Goal: Information Seeking & Learning: Learn about a topic

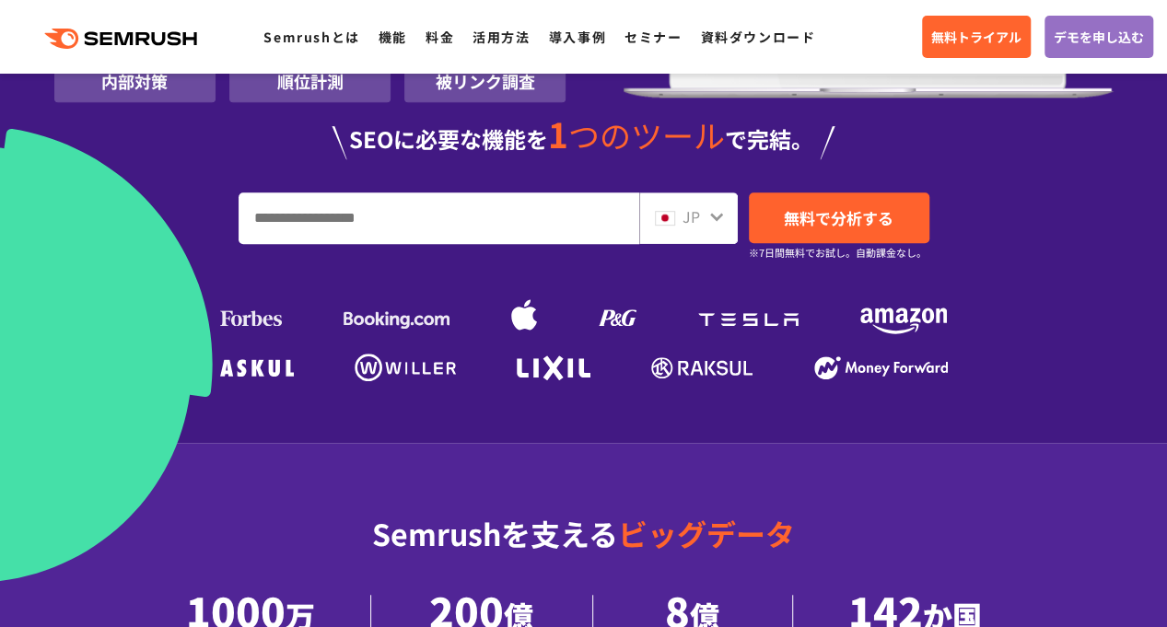
scroll to position [460, 0]
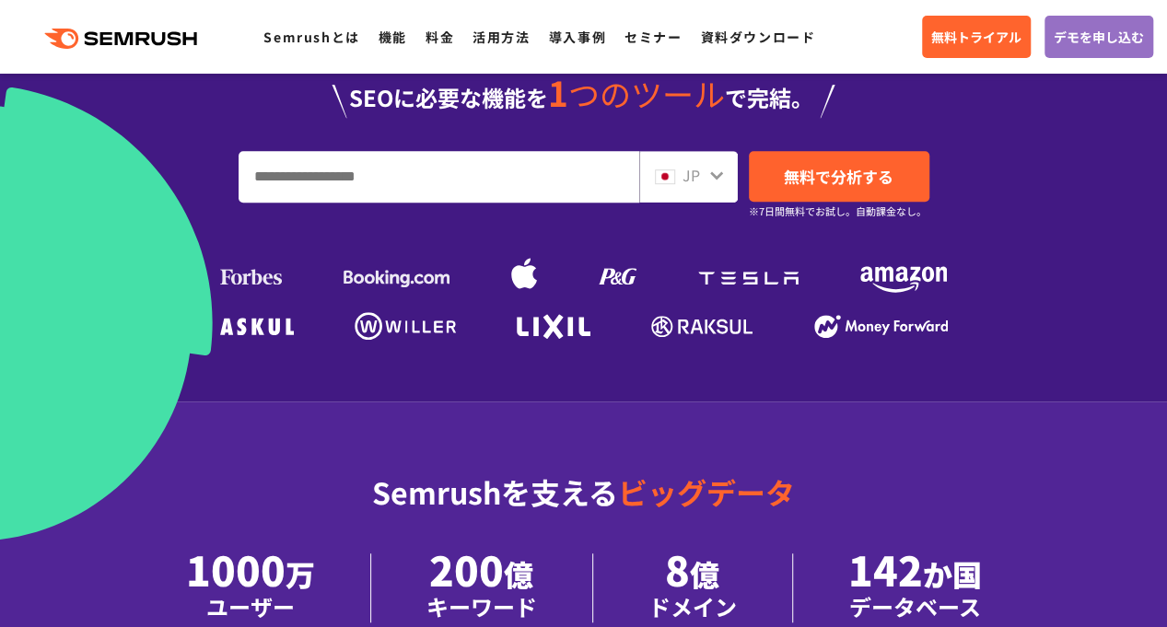
click at [541, 158] on input "URL、キーワードを入力してください" at bounding box center [438, 177] width 399 height 50
click at [455, 179] on input "URL、キーワードを入力してください" at bounding box center [438, 177] width 399 height 50
paste input "**********"
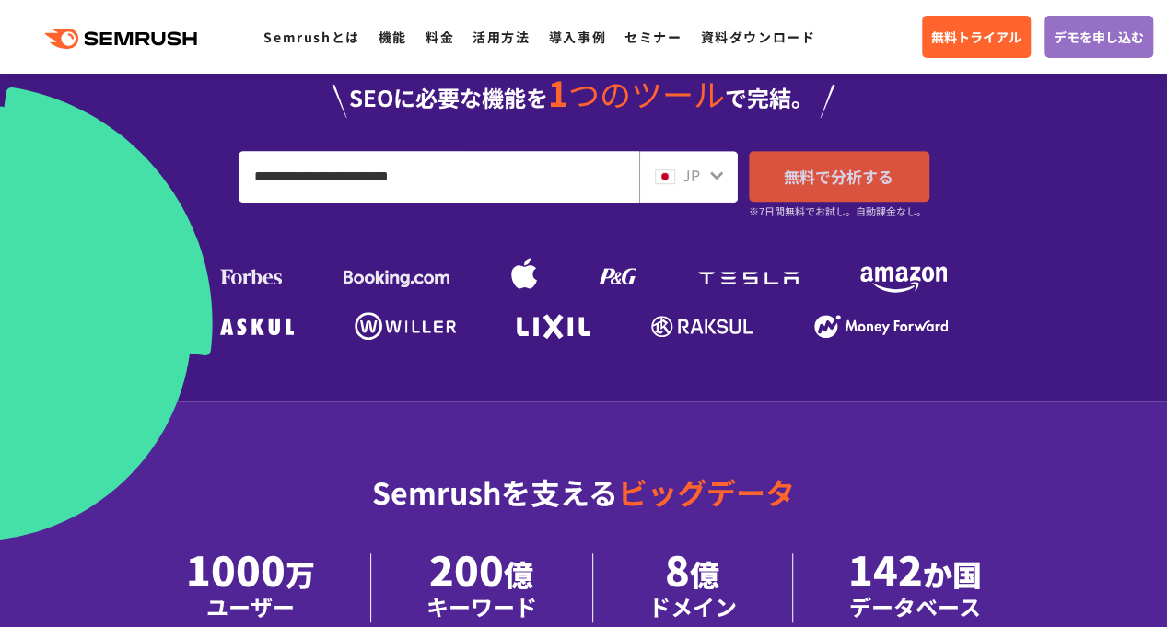
type input "**********"
click at [875, 181] on span "無料で分析する" at bounding box center [839, 176] width 110 height 23
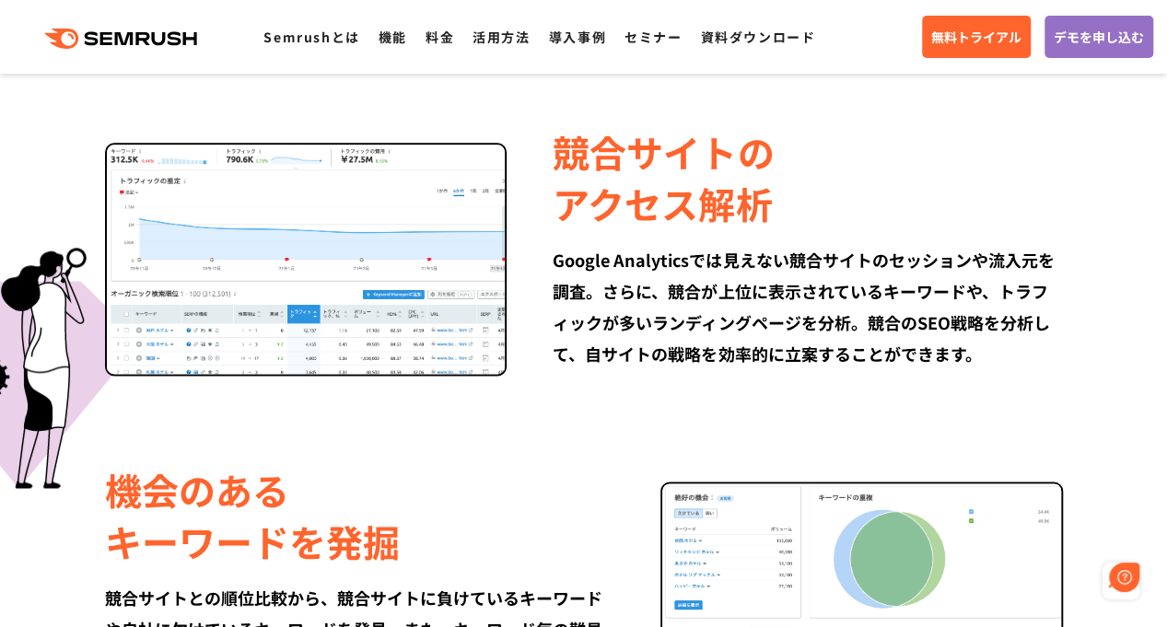
scroll to position [1197, 0]
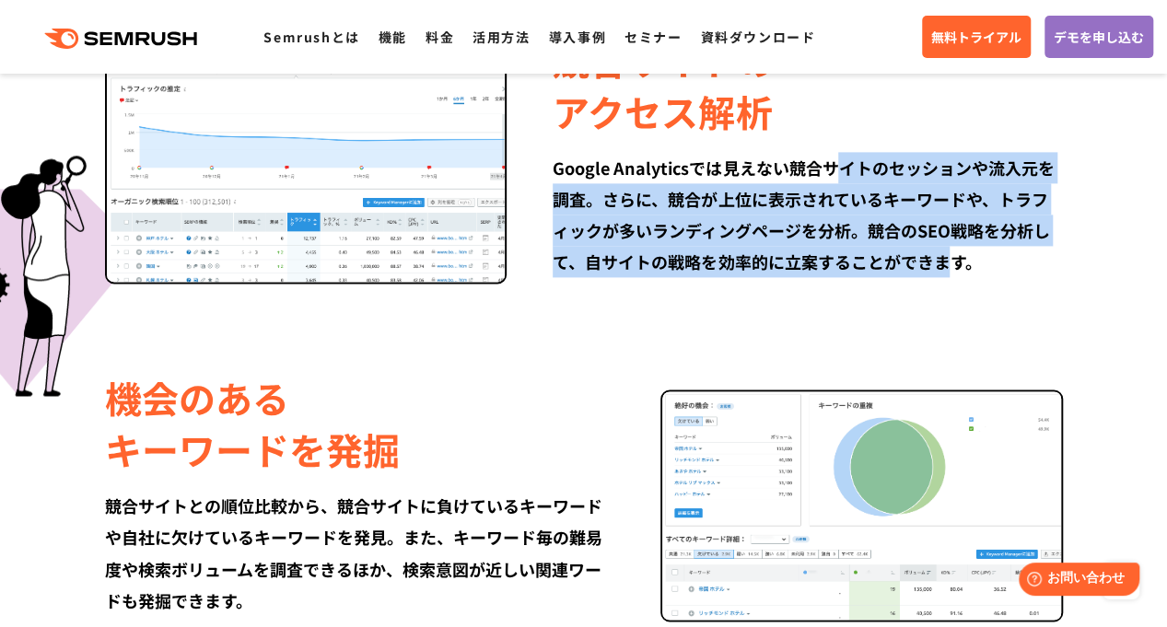
drag, startPoint x: 842, startPoint y: 161, endPoint x: 951, endPoint y: 249, distance: 140.2
click at [951, 249] on div "Google Analyticsでは見えない競合サイトのセッションや流入元を調査。さらに、競合が上位に表示されているキーワードや、トラフィックが多いランディン…" at bounding box center [807, 214] width 509 height 125
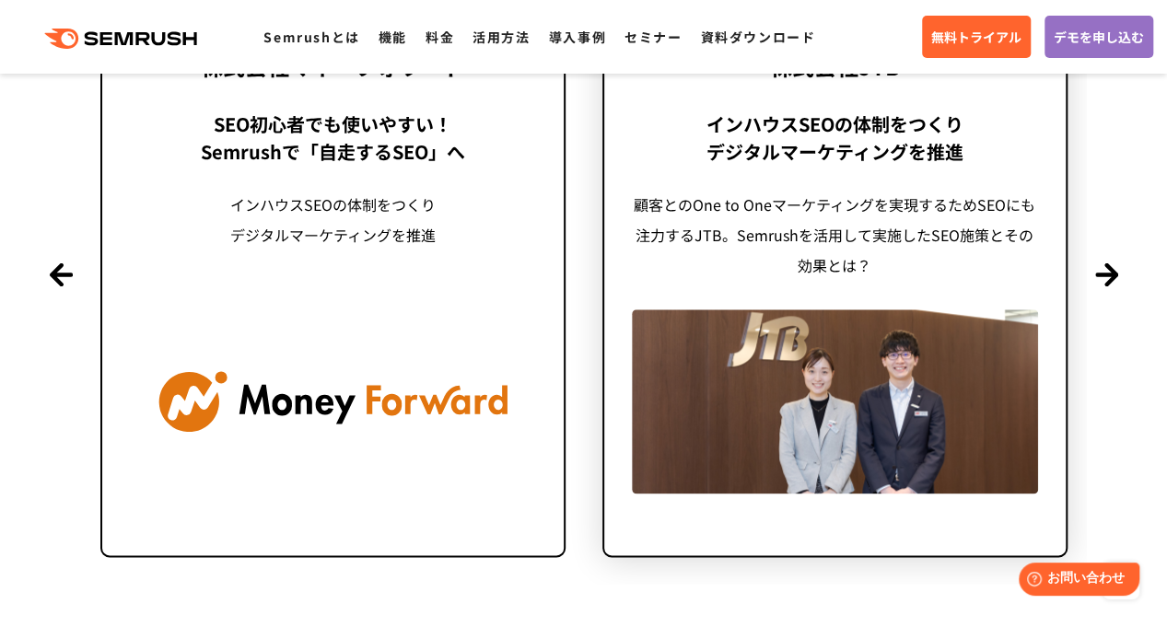
scroll to position [4236, 0]
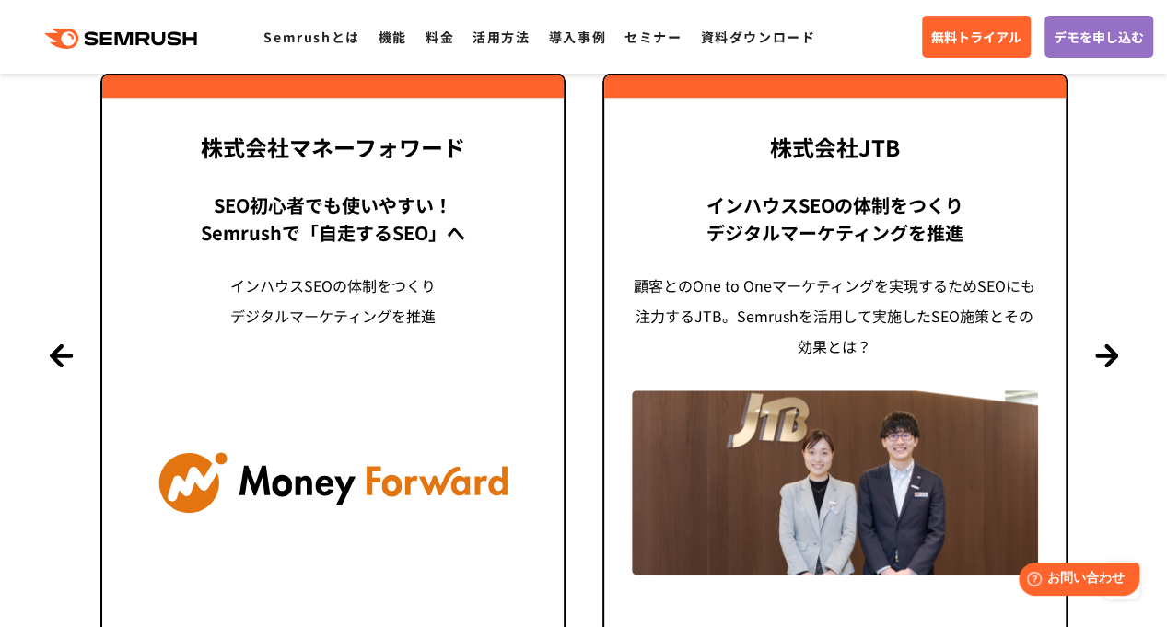
click at [1076, 354] on div "株式会社JTB インハウスSEOの体制をつくり デジタルマーケティングを推進 顧客とのOne to Oneマーケティングを実現するためSEOにも注力するJTB…" at bounding box center [835, 355] width 502 height 565
click at [1079, 355] on div "株式会社JTB インハウスSEOの体制をつくり デジタルマーケティングを推進 顧客とのOne to Oneマーケティングを実現するためSEOにも注力するJTB…" at bounding box center [835, 355] width 502 height 565
click at [1133, 351] on section "導入事例 世界[DATE]万ユーザーが利用する Semrushの導入事例 Previous 株式会社LIXIL 「テクニカルSEOの実践でサイトを健全に Si…" at bounding box center [583, 264] width 1167 height 968
click at [1100, 350] on button "Next" at bounding box center [1106, 354] width 23 height 23
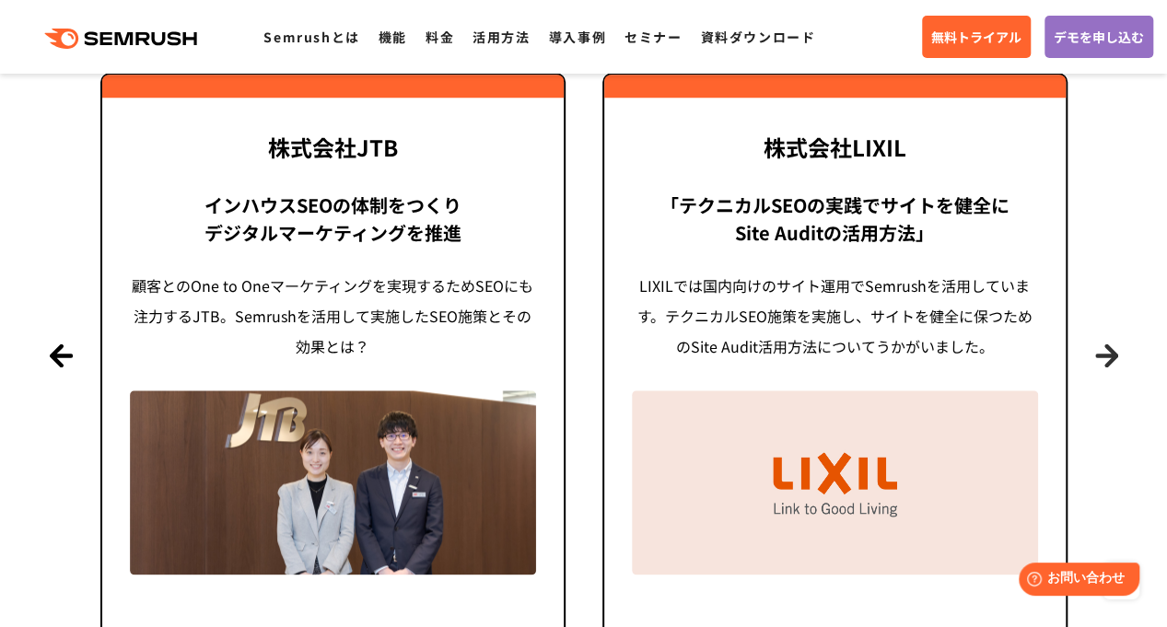
click at [1100, 350] on button "Next" at bounding box center [1106, 354] width 23 height 23
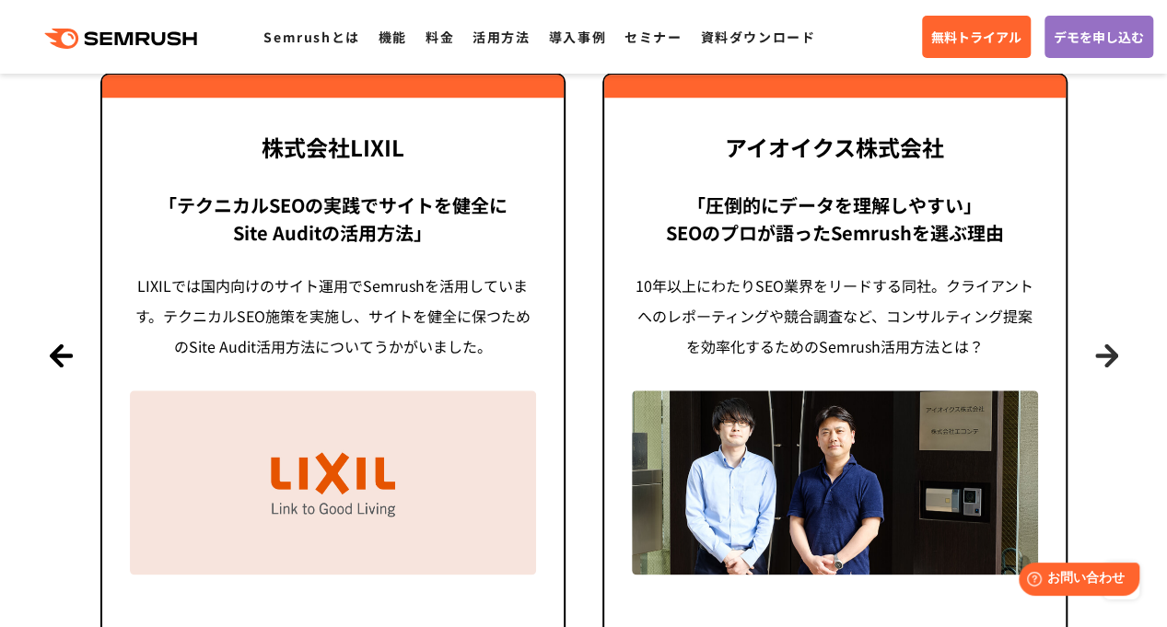
click at [1098, 349] on button "Next" at bounding box center [1106, 354] width 23 height 23
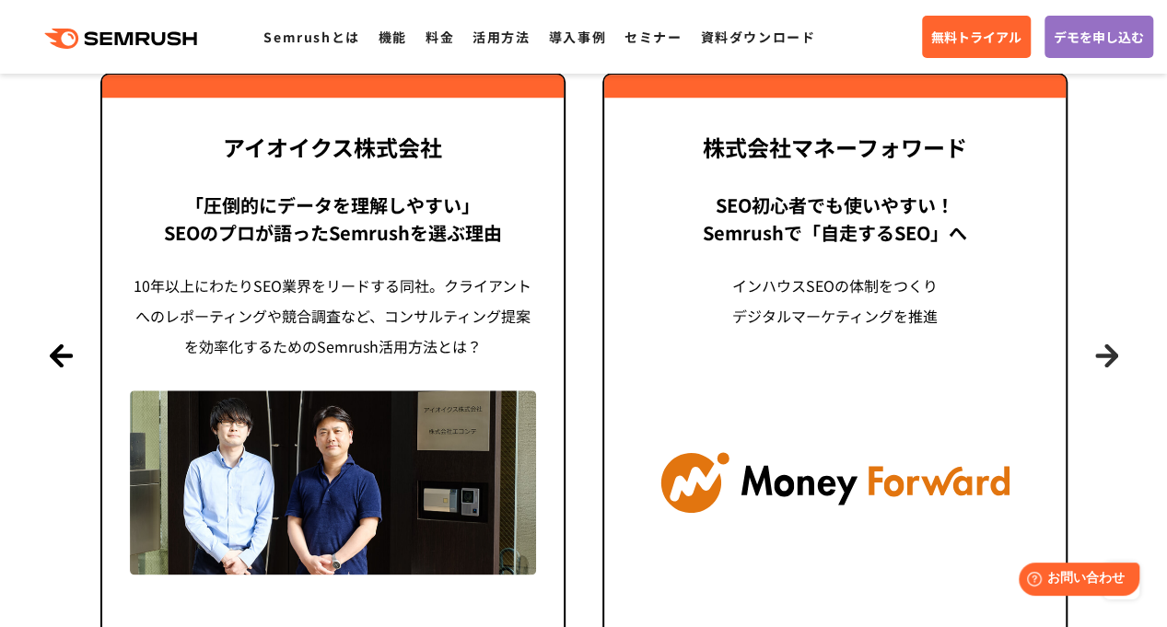
click at [1098, 349] on button "Next" at bounding box center [1106, 354] width 23 height 23
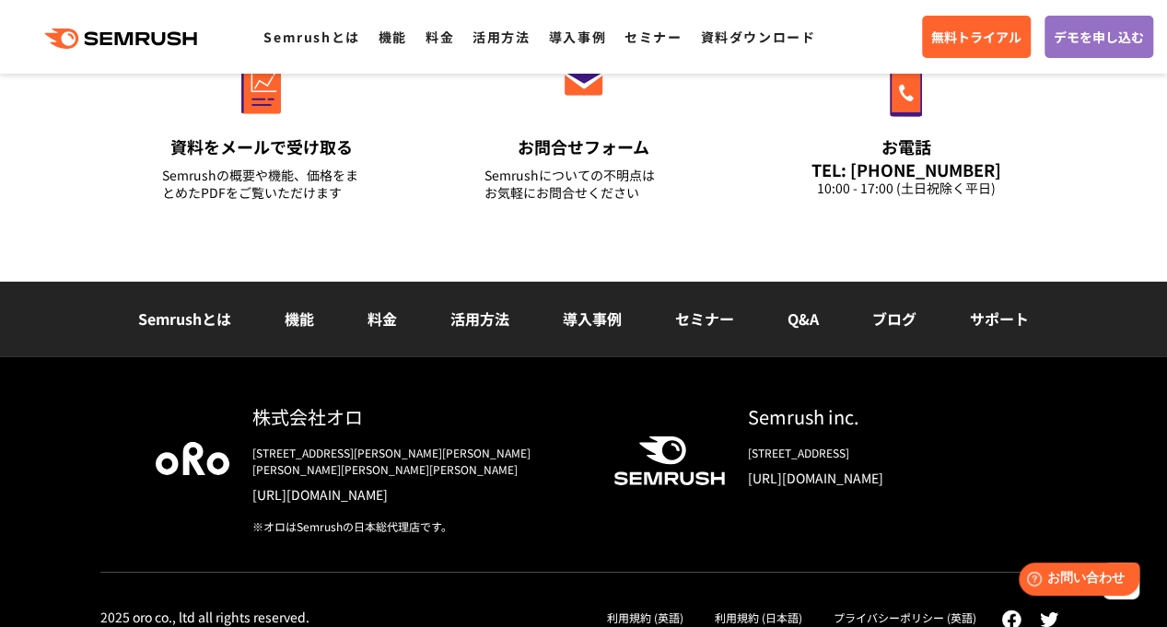
scroll to position [6368, 0]
